Goal: Download file/media

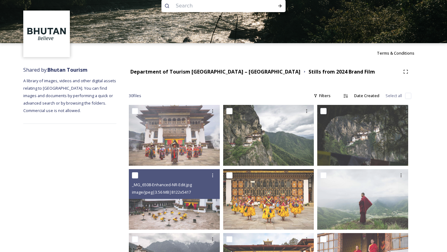
scroll to position [4, 0]
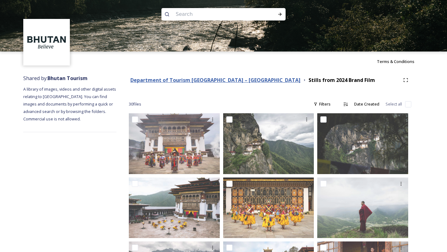
click at [183, 80] on strong "Department of Tourism [GEOGRAPHIC_DATA] – [GEOGRAPHIC_DATA]" at bounding box center [215, 80] width 170 height 7
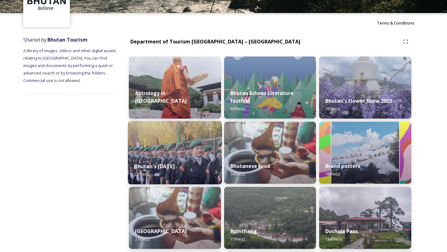
scroll to position [44, 0]
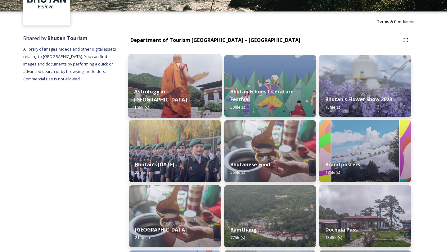
click at [178, 100] on strong "Astrology in [GEOGRAPHIC_DATA]" at bounding box center [160, 95] width 53 height 15
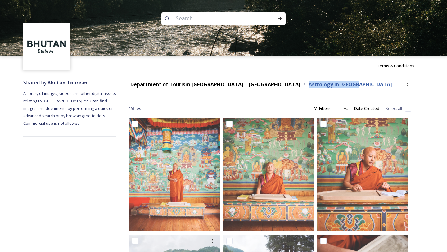
drag, startPoint x: 304, startPoint y: 84, endPoint x: 254, endPoint y: 87, distance: 50.3
click at [302, 87] on div "Astrology in [GEOGRAPHIC_DATA]" at bounding box center [347, 85] width 91 height 8
copy strong "Astrology in [GEOGRAPHIC_DATA]"
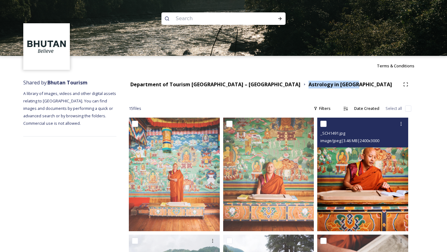
click at [354, 169] on img at bounding box center [362, 175] width 91 height 114
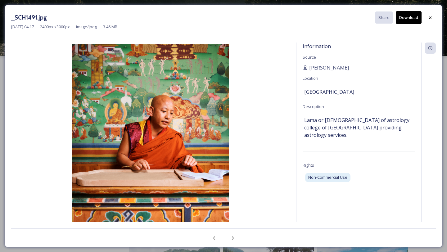
click at [403, 22] on button "Download" at bounding box center [408, 17] width 26 height 13
click at [430, 19] on icon at bounding box center [429, 17] width 5 height 5
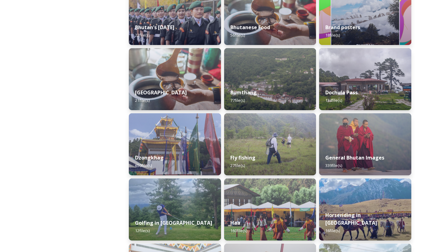
scroll to position [262, 0]
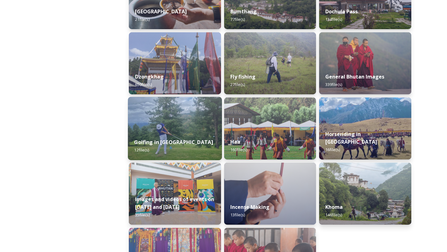
click at [190, 126] on img at bounding box center [175, 128] width 94 height 63
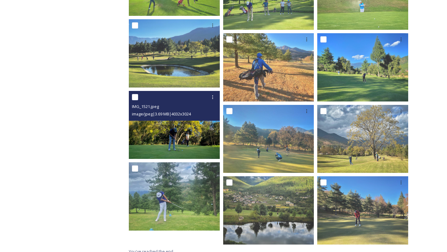
scroll to position [155, 0]
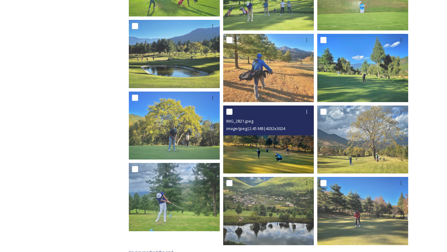
click at [278, 140] on img at bounding box center [268, 139] width 91 height 68
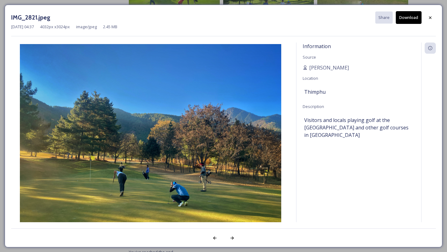
click at [410, 21] on button "Download" at bounding box center [408, 17] width 26 height 13
click at [429, 17] on icon at bounding box center [429, 17] width 5 height 5
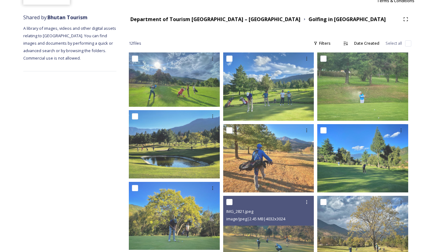
scroll to position [0, 0]
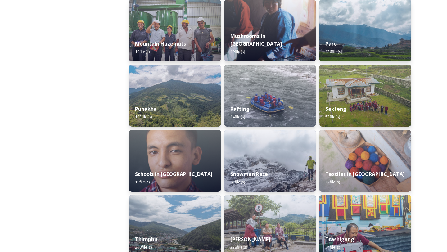
scroll to position [556, 0]
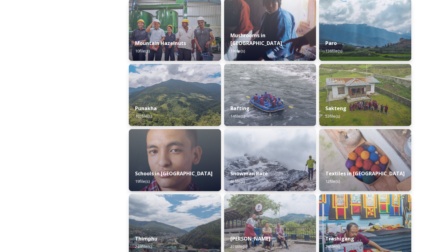
click at [259, 95] on img at bounding box center [270, 95] width 92 height 62
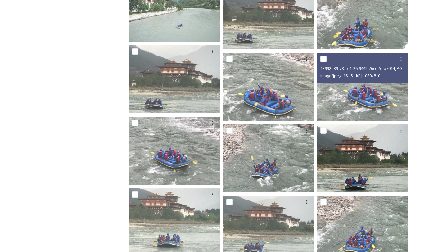
scroll to position [135, 0]
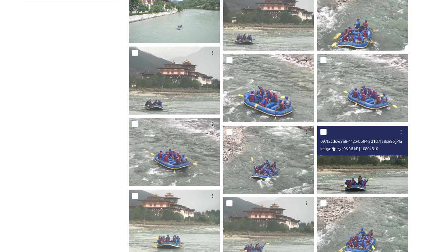
click at [375, 167] on img at bounding box center [362, 160] width 91 height 68
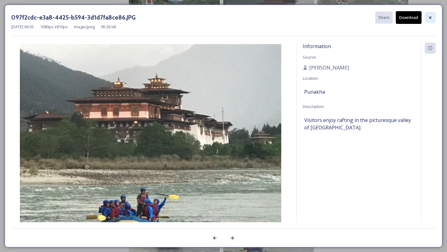
click at [429, 14] on div at bounding box center [429, 17] width 11 height 11
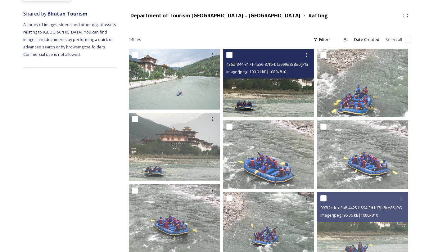
scroll to position [69, 0]
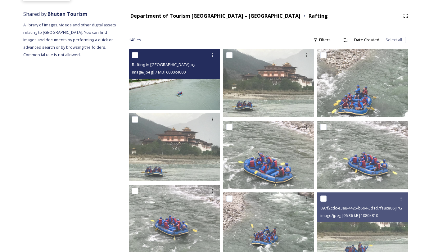
click at [180, 94] on img at bounding box center [174, 79] width 91 height 60
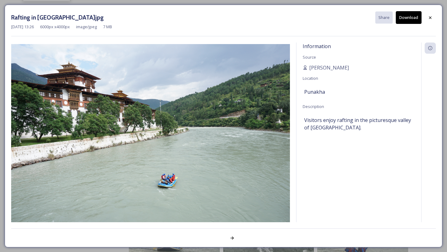
click at [409, 24] on div "[DATE] 13:26 6000 px x 4000 px image/jpeg 7 MB" at bounding box center [223, 27] width 424 height 6
click at [412, 24] on div "[DATE] 13:26 6000 px x 4000 px image/jpeg 7 MB" at bounding box center [223, 27] width 424 height 6
click at [410, 19] on button "Download" at bounding box center [408, 17] width 26 height 13
click at [430, 18] on icon at bounding box center [429, 17] width 5 height 5
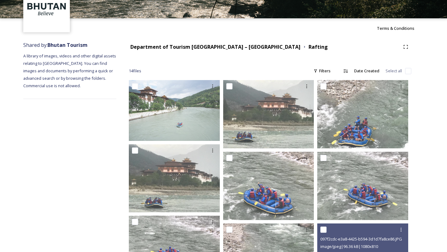
scroll to position [33, 0]
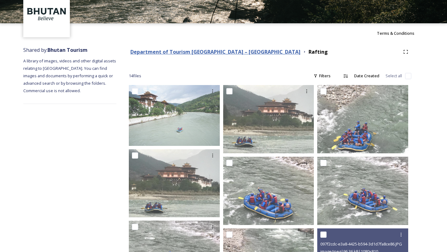
click at [222, 50] on strong "Department of Tourism [GEOGRAPHIC_DATA] – [GEOGRAPHIC_DATA]" at bounding box center [215, 51] width 170 height 7
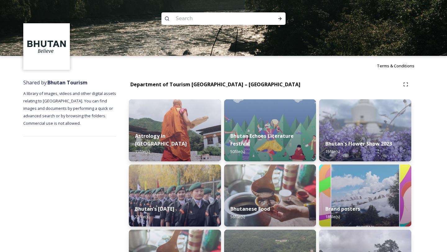
click at [271, 72] on div "Terms & Conditions" at bounding box center [223, 66] width 447 height 20
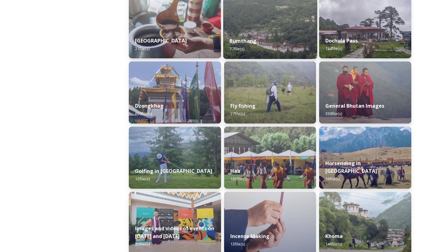
scroll to position [238, 0]
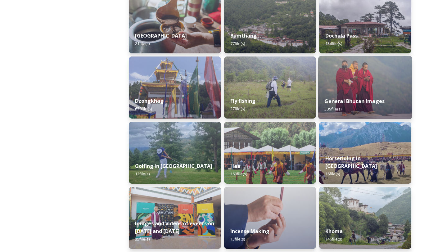
click at [375, 88] on img at bounding box center [365, 87] width 94 height 63
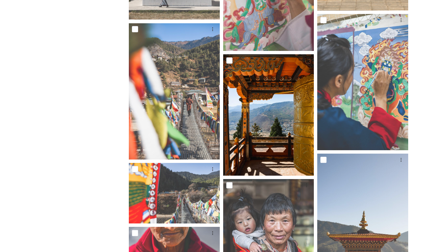
scroll to position [7030, 0]
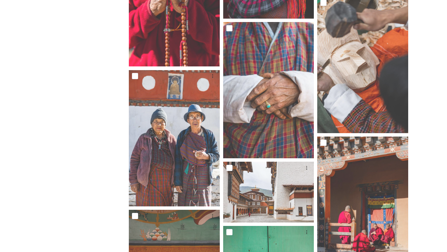
scroll to position [7288, 0]
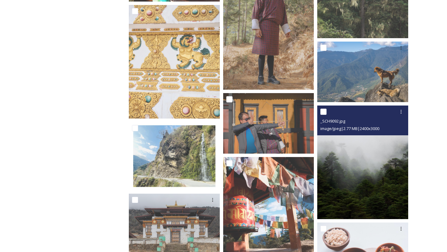
scroll to position [10226, 0]
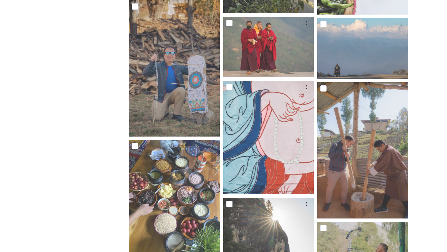
scroll to position [10470, 0]
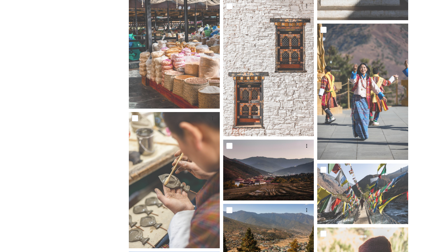
scroll to position [6264, 0]
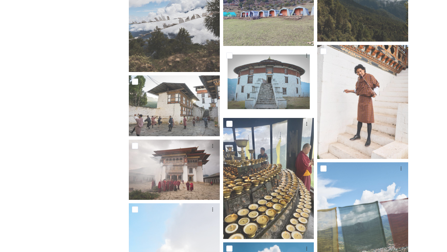
scroll to position [2776, 0]
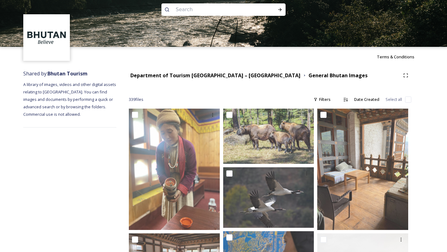
scroll to position [0, 0]
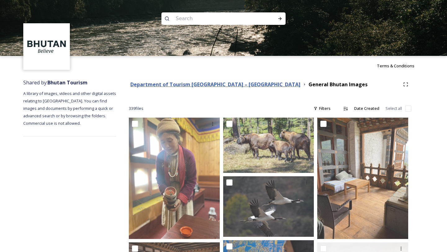
click at [229, 84] on strong "Department of Tourism [GEOGRAPHIC_DATA] – [GEOGRAPHIC_DATA]" at bounding box center [215, 84] width 170 height 7
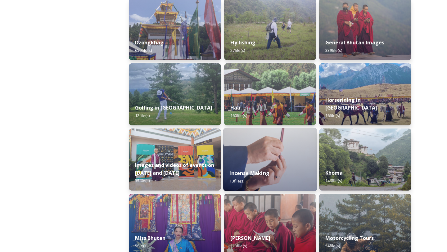
scroll to position [297, 0]
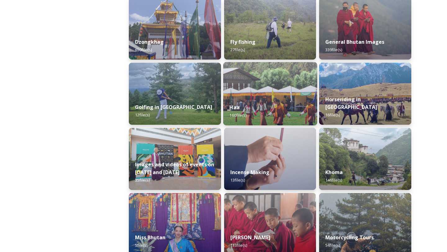
click at [269, 98] on div "Haa 160 file(s)" at bounding box center [270, 111] width 94 height 28
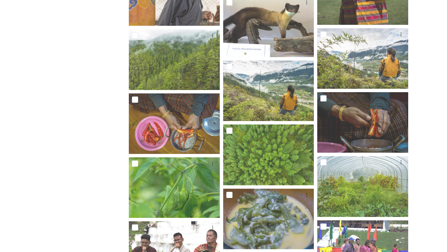
scroll to position [2513, 0]
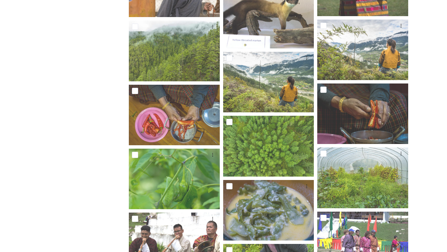
scroll to position [2562, 0]
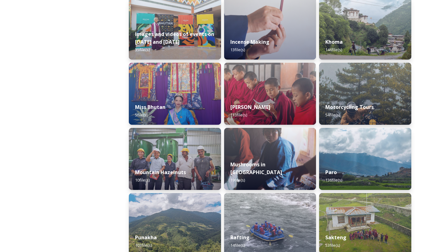
scroll to position [450, 0]
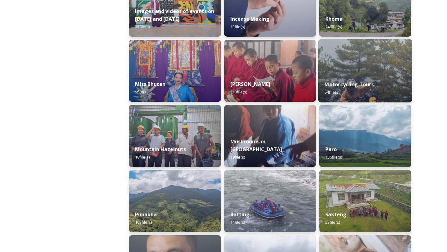
click at [347, 75] on div "Motorcycling Tours 54 file(s)" at bounding box center [365, 88] width 94 height 28
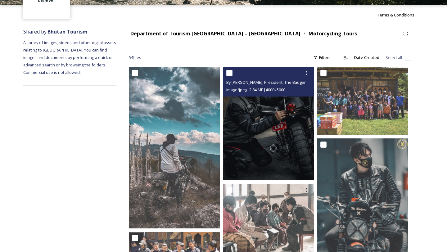
scroll to position [50, 0]
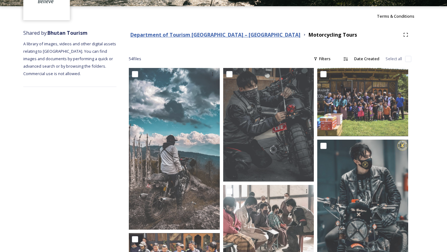
click at [221, 37] on strong "Department of Tourism [GEOGRAPHIC_DATA] – [GEOGRAPHIC_DATA]" at bounding box center [215, 34] width 170 height 7
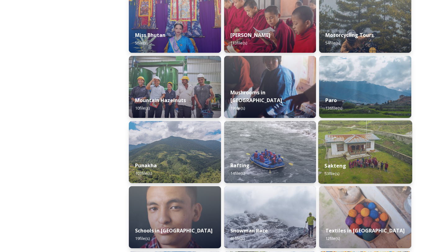
scroll to position [500, 0]
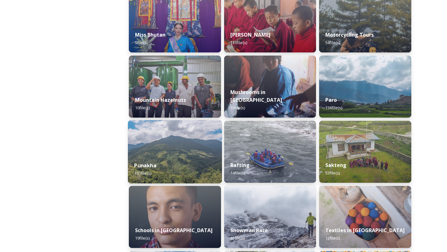
click at [180, 160] on div "Punakha 103 file(s)" at bounding box center [175, 169] width 94 height 28
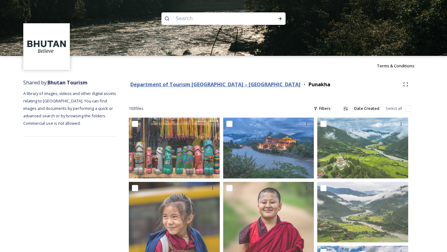
click at [180, 86] on strong "Department of Tourism [GEOGRAPHIC_DATA] – [GEOGRAPHIC_DATA]" at bounding box center [215, 84] width 170 height 7
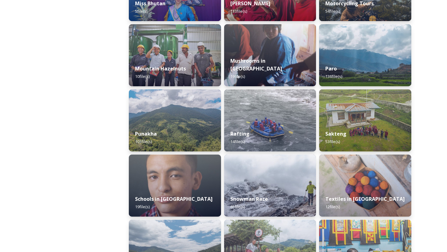
scroll to position [549, 0]
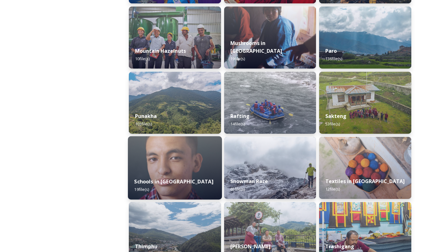
click at [194, 169] on img at bounding box center [175, 167] width 94 height 63
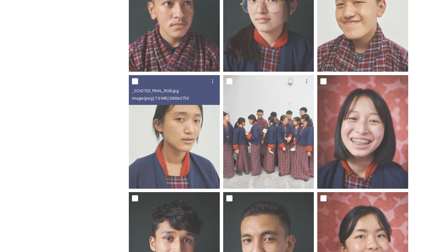
scroll to position [695, 0]
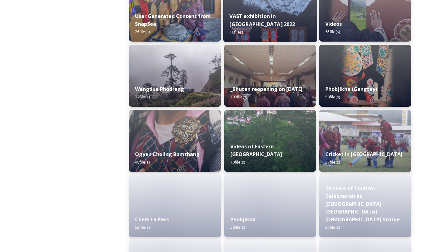
scroll to position [1023, 0]
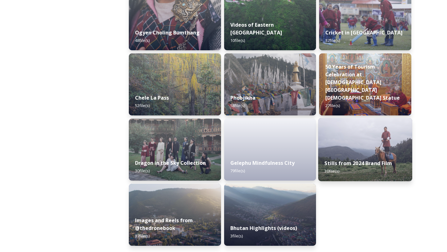
click at [357, 167] on div "Stills from 2024 Brand Film 30 file(s)" at bounding box center [365, 167] width 94 height 28
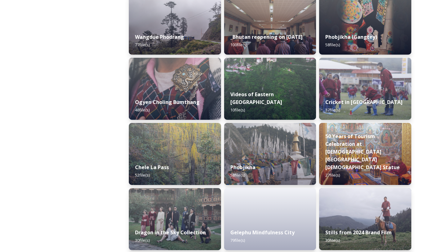
scroll to position [962, 0]
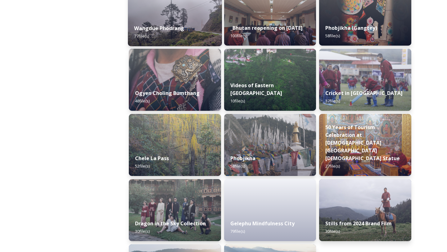
click at [172, 22] on div "Wangdue Phodrang 77 file(s)" at bounding box center [175, 32] width 94 height 28
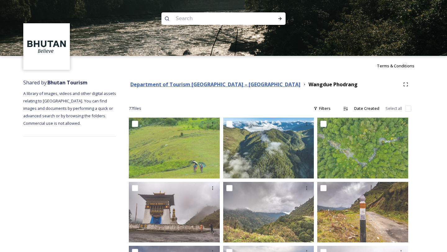
click at [207, 83] on strong "Department of Tourism [GEOGRAPHIC_DATA] – [GEOGRAPHIC_DATA]" at bounding box center [215, 84] width 170 height 7
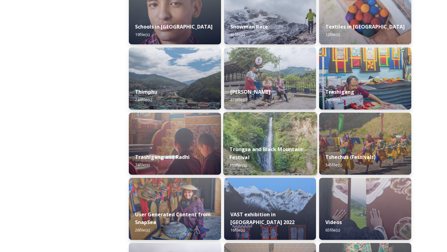
scroll to position [634, 0]
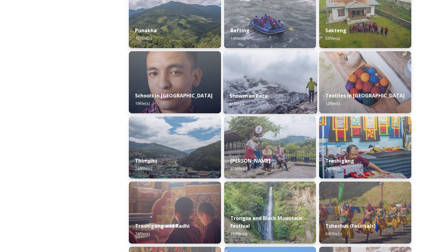
click at [277, 91] on div "Snowman Race 65 file(s)" at bounding box center [270, 100] width 94 height 28
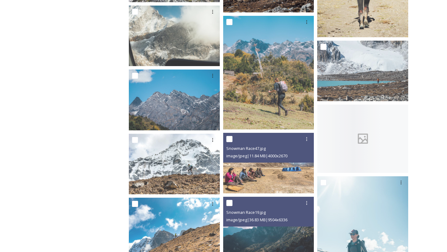
scroll to position [808, 0]
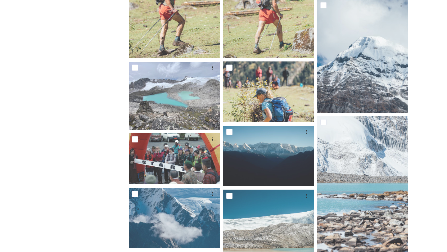
scroll to position [0, 0]
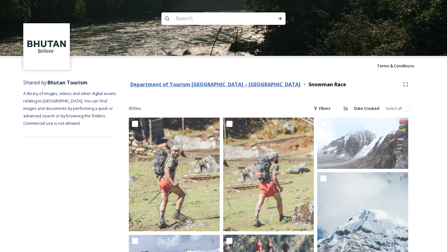
click at [204, 85] on strong "Department of Tourism [GEOGRAPHIC_DATA] – [GEOGRAPHIC_DATA]" at bounding box center [215, 84] width 170 height 7
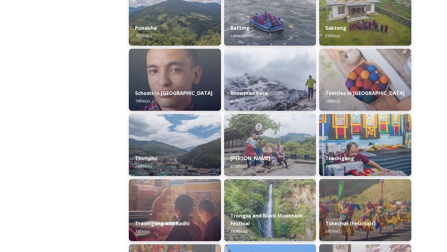
scroll to position [639, 0]
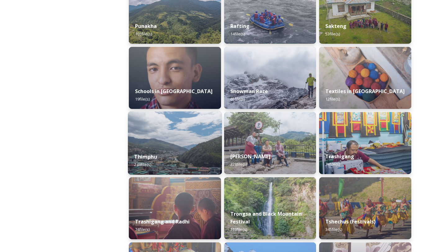
click at [182, 142] on img at bounding box center [175, 142] width 94 height 63
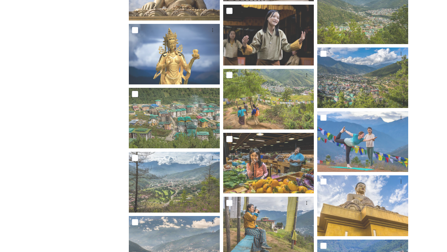
scroll to position [1015, 0]
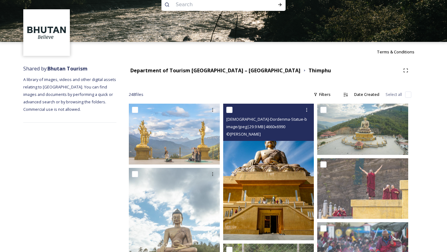
scroll to position [0, 0]
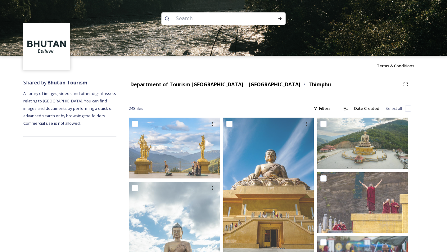
click at [207, 84] on strong "Department of Tourism [GEOGRAPHIC_DATA] – [GEOGRAPHIC_DATA]" at bounding box center [215, 84] width 170 height 7
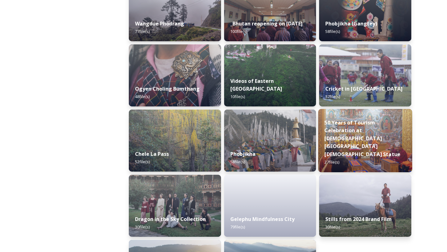
scroll to position [966, 0]
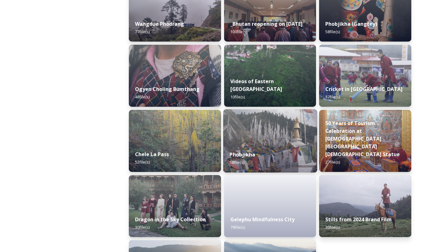
click at [260, 130] on img at bounding box center [270, 140] width 94 height 63
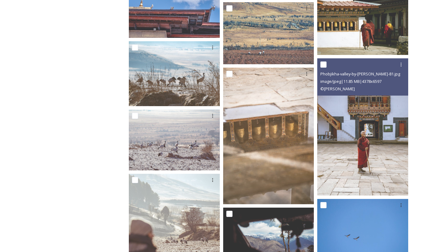
scroll to position [949, 0]
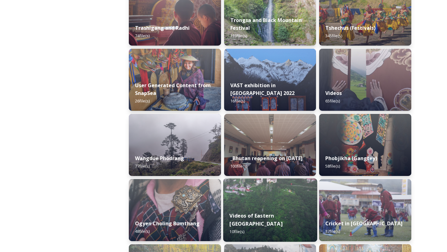
scroll to position [831, 0]
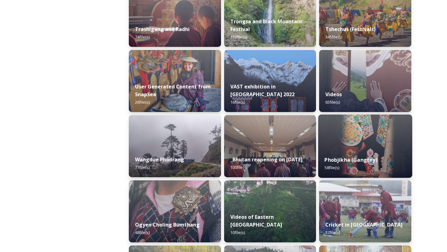
click at [367, 140] on img at bounding box center [365, 145] width 94 height 63
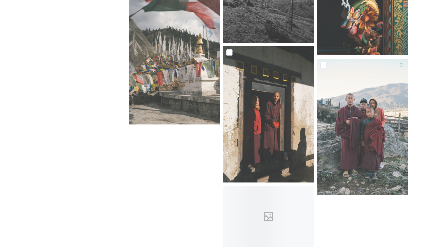
scroll to position [1751, 0]
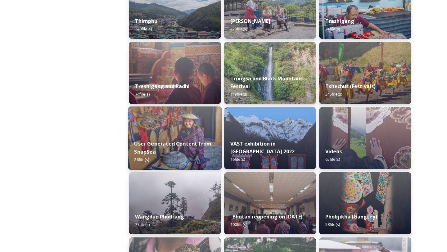
scroll to position [795, 0]
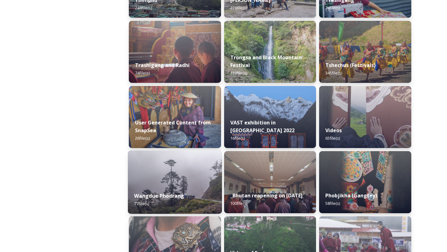
click at [179, 178] on img at bounding box center [175, 181] width 94 height 63
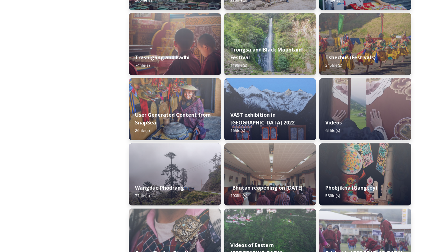
scroll to position [809, 0]
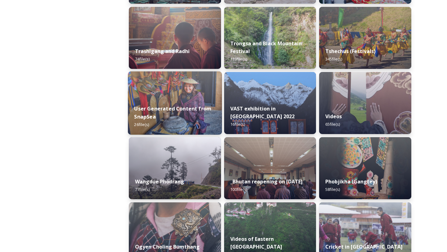
click at [197, 110] on strong "User Generated Content from SnapSea" at bounding box center [172, 112] width 77 height 15
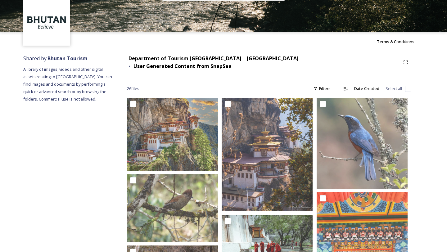
scroll to position [18, 0]
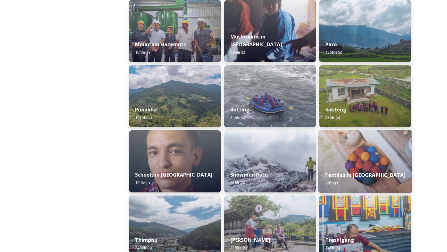
scroll to position [555, 0]
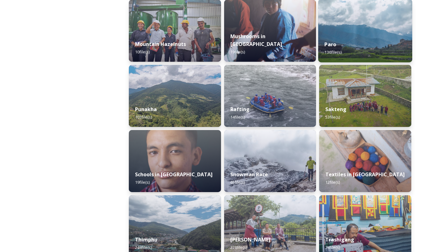
click at [354, 19] on img at bounding box center [365, 30] width 94 height 63
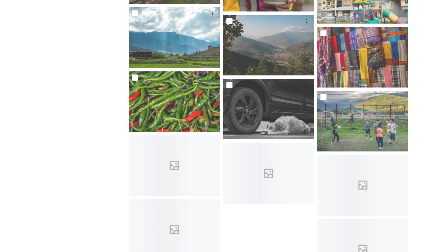
scroll to position [3481, 0]
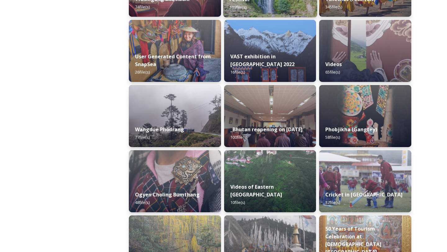
scroll to position [774, 0]
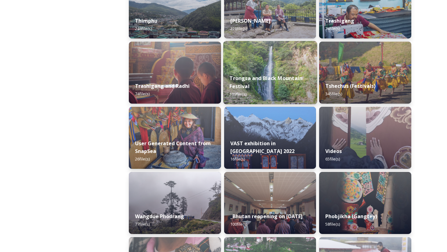
click at [285, 78] on strong "Trongsa and Black Mountain Festival" at bounding box center [265, 82] width 73 height 15
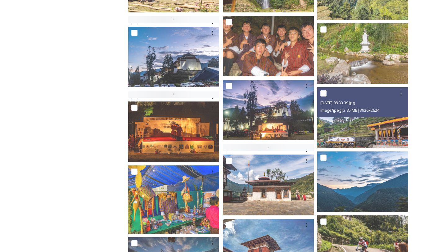
scroll to position [146, 0]
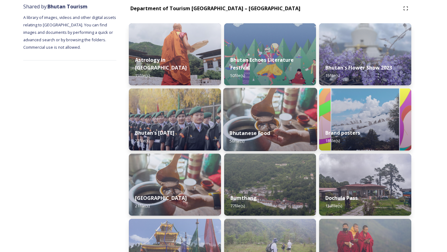
scroll to position [79, 0]
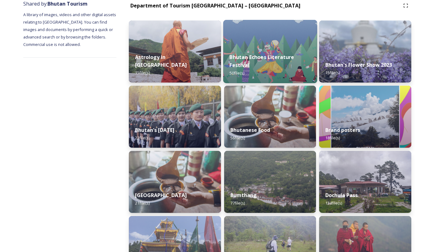
click at [270, 49] on div "Bhutan Echoes Literature Festival 50 file(s)" at bounding box center [270, 65] width 94 height 36
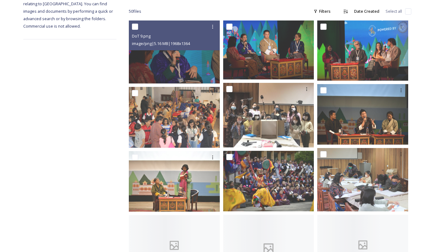
scroll to position [154, 0]
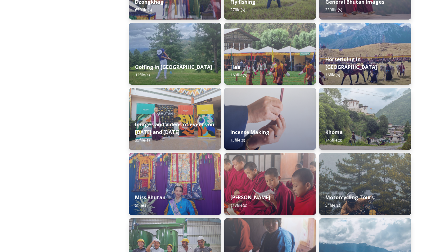
scroll to position [287, 0]
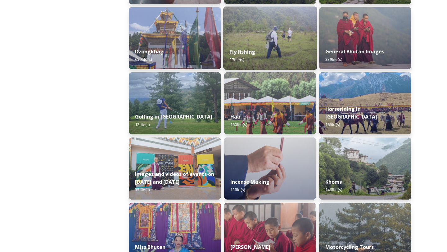
click at [265, 40] on img at bounding box center [270, 38] width 94 height 63
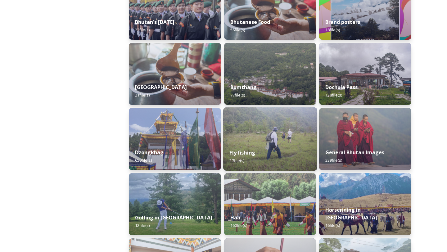
scroll to position [191, 0]
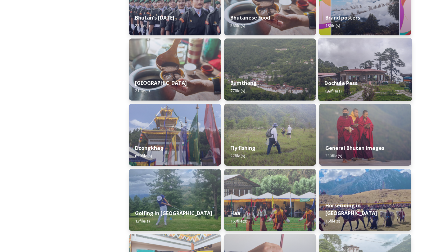
click at [371, 67] on img at bounding box center [365, 69] width 94 height 63
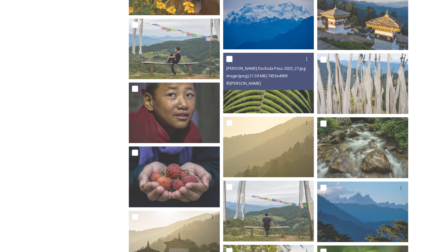
scroll to position [1476, 0]
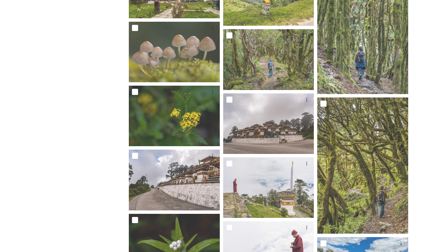
scroll to position [0, 0]
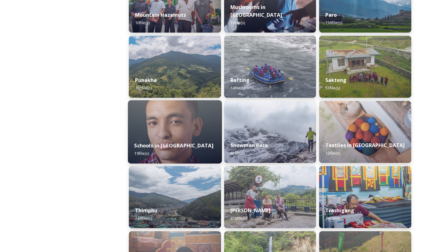
scroll to position [585, 0]
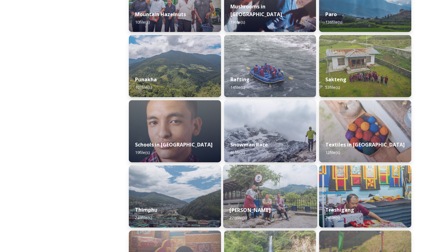
click at [287, 197] on img at bounding box center [270, 196] width 94 height 63
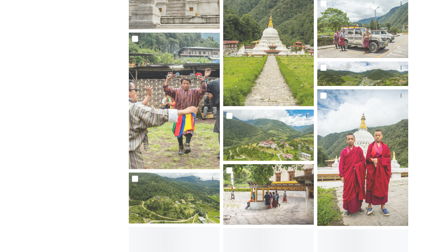
scroll to position [3730, 0]
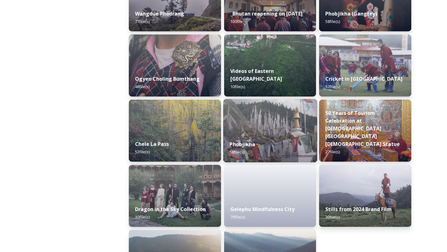
scroll to position [982, 0]
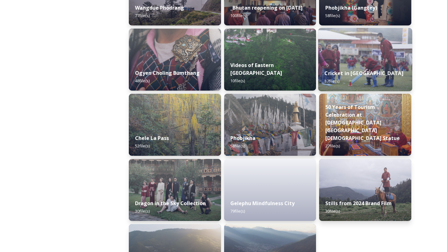
click at [358, 64] on div "Cricket in [GEOGRAPHIC_DATA] 37 file(s)" at bounding box center [365, 77] width 94 height 28
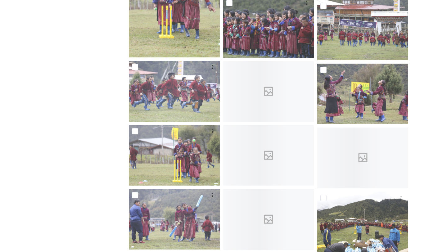
scroll to position [783, 0]
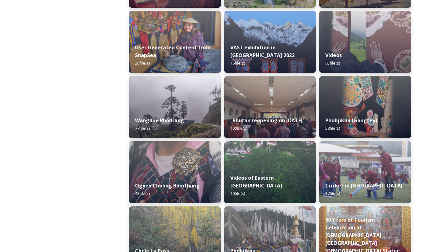
scroll to position [871, 0]
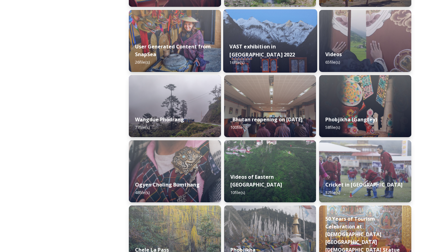
click at [272, 44] on img at bounding box center [270, 40] width 94 height 63
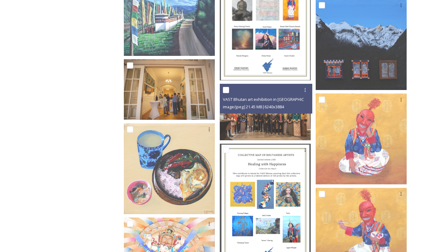
scroll to position [392, 0]
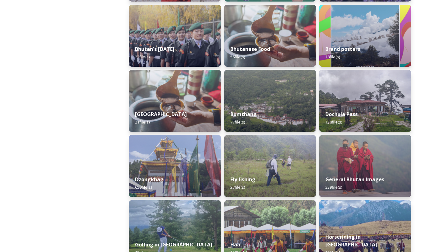
scroll to position [161, 0]
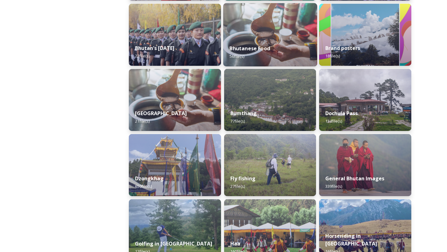
click at [256, 34] on img at bounding box center [270, 34] width 94 height 63
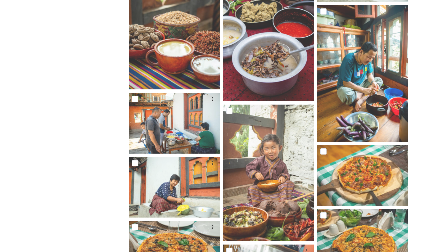
scroll to position [625, 0]
